Goal: Information Seeking & Learning: Learn about a topic

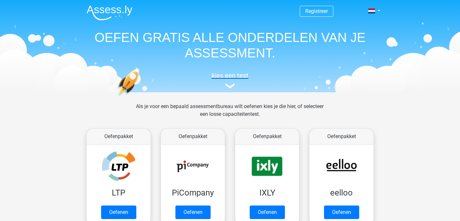
click at [229, 79] on h5 "kies een test" at bounding box center [229, 76] width 297 height 8
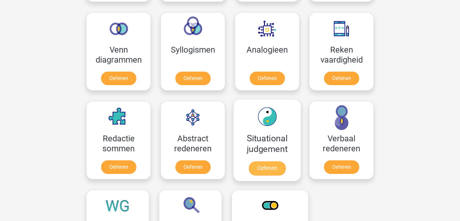
scroll to position [372, 0]
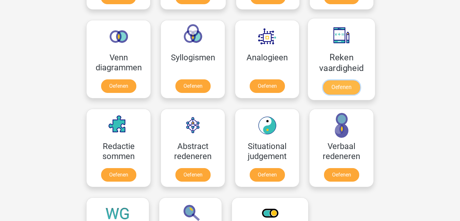
click at [334, 92] on link "Oefenen" at bounding box center [341, 87] width 37 height 14
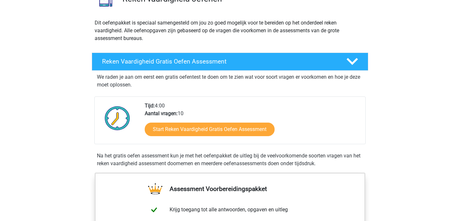
scroll to position [62, 0]
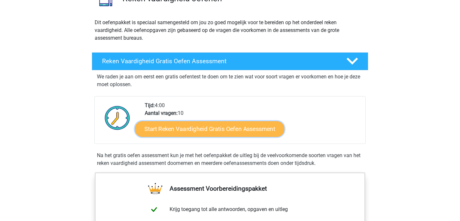
click at [182, 132] on link "Start Reken Vaardigheid Gratis Oefen Assessment" at bounding box center [209, 129] width 149 height 16
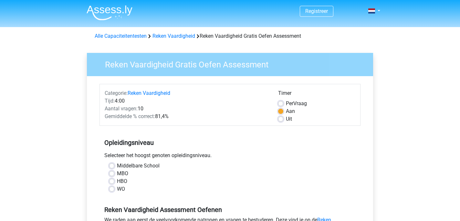
click at [117, 191] on label "WO" at bounding box center [121, 189] width 8 height 8
click at [113, 191] on input "WO" at bounding box center [111, 188] width 5 height 6
radio input "true"
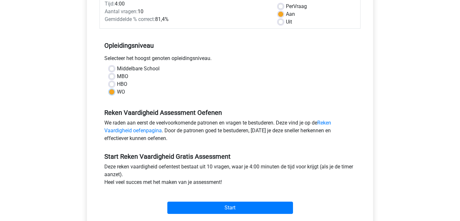
scroll to position [99, 0]
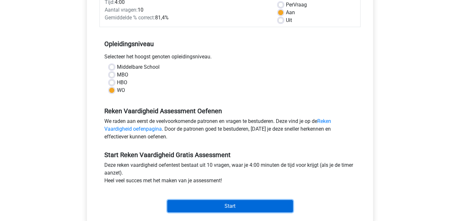
click at [232, 200] on input "Start" at bounding box center [230, 206] width 126 height 12
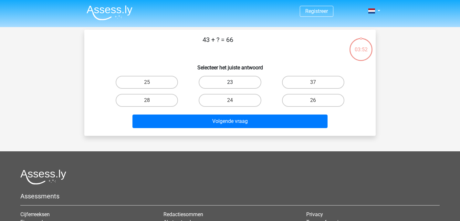
click at [228, 79] on label "23" at bounding box center [230, 82] width 62 height 13
click at [230, 82] on input "23" at bounding box center [232, 84] width 4 height 4
radio input "true"
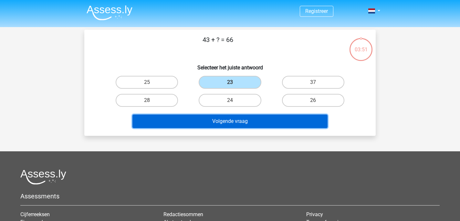
click at [239, 126] on button "Volgende vraag" at bounding box center [229, 122] width 195 height 14
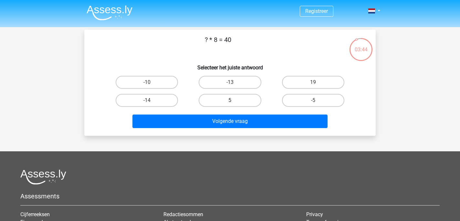
click at [236, 100] on label "5" at bounding box center [230, 100] width 62 height 13
click at [234, 100] on input "5" at bounding box center [232, 102] width 4 height 4
radio input "true"
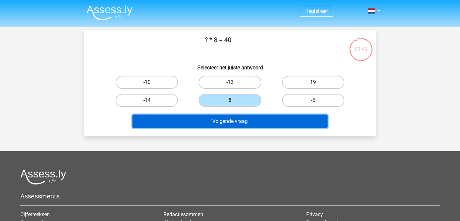
click at [238, 123] on button "Volgende vraag" at bounding box center [229, 122] width 195 height 14
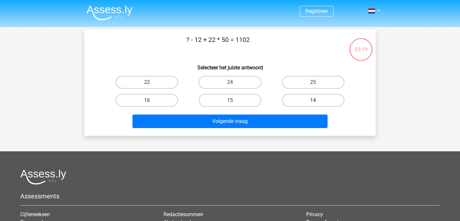
click at [303, 103] on label "14" at bounding box center [313, 100] width 62 height 13
click at [313, 103] on input "14" at bounding box center [315, 102] width 4 height 4
radio input "true"
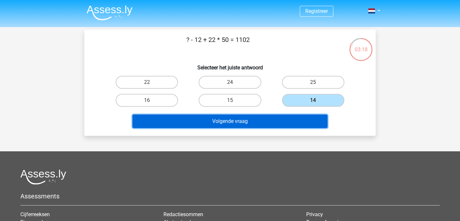
click at [286, 126] on button "Volgende vraag" at bounding box center [229, 122] width 195 height 14
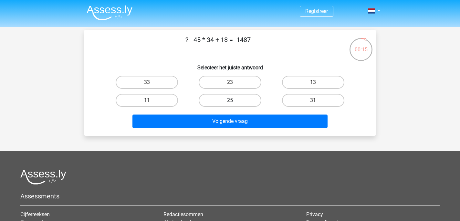
click at [234, 100] on label "25" at bounding box center [230, 100] width 62 height 13
click at [234, 100] on input "25" at bounding box center [232, 102] width 4 height 4
radio input "true"
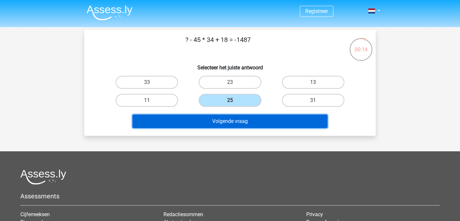
click at [246, 119] on button "Volgende vraag" at bounding box center [229, 122] width 195 height 14
